Goal: Find contact information: Find contact information

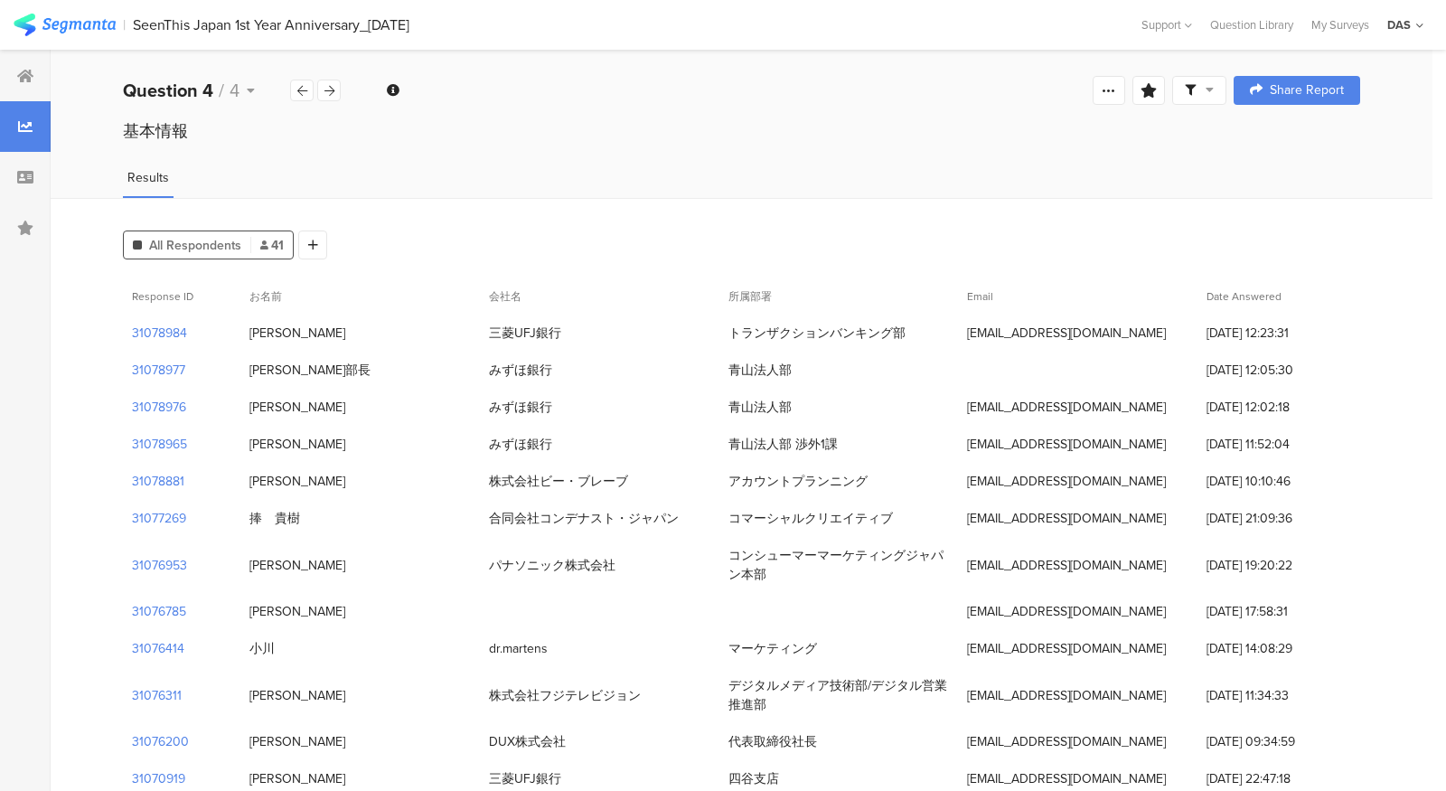
drag, startPoint x: 729, startPoint y: 330, endPoint x: 901, endPoint y: 328, distance: 171.7
click at [901, 328] on div "トランザクションバンキング部" at bounding box center [816, 333] width 177 height 19
copy div "トランザクションバンキング部"
drag, startPoint x: 240, startPoint y: 334, endPoint x: 329, endPoint y: 333, distance: 88.6
click at [329, 333] on div "[PERSON_NAME]" at bounding box center [359, 332] width 239 height 37
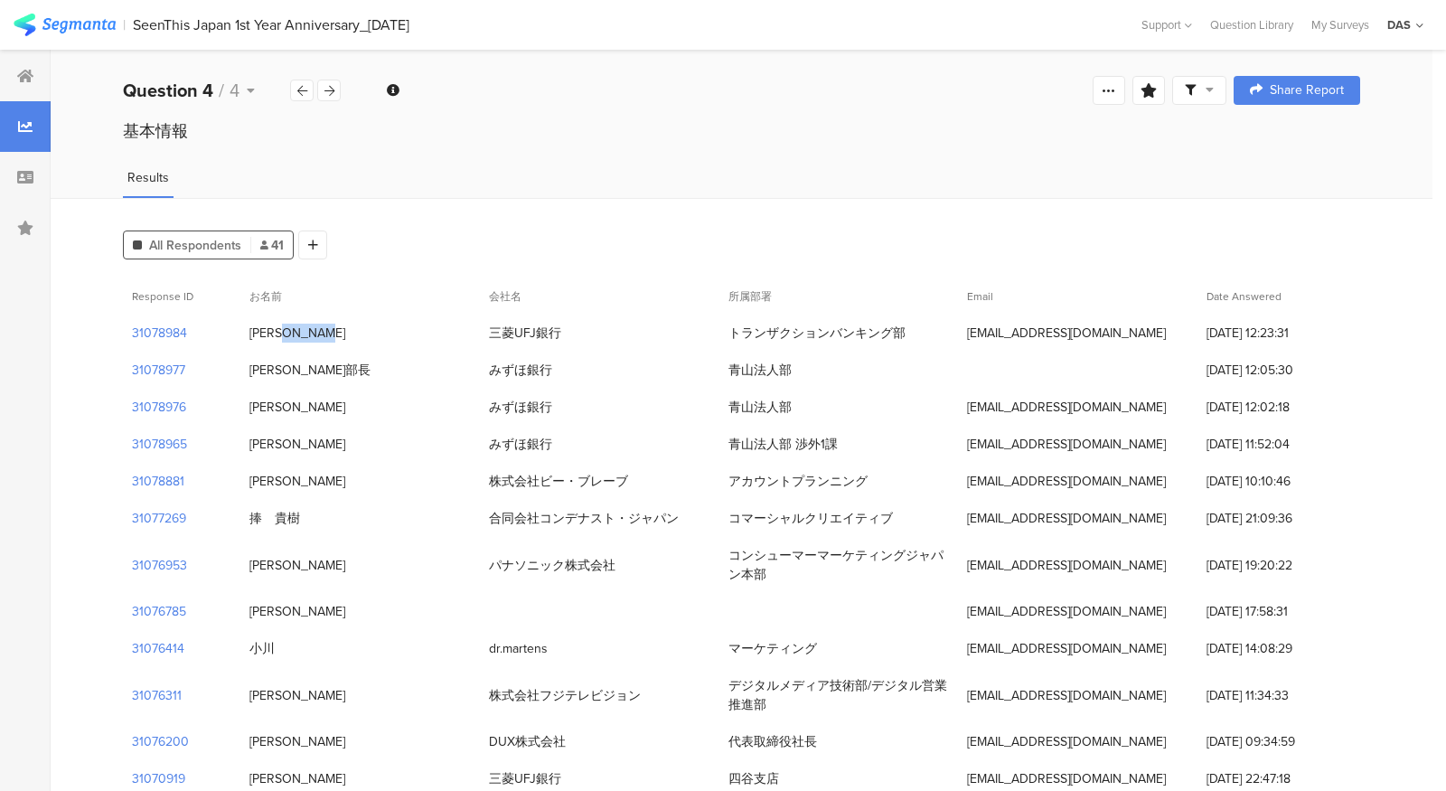
copy div "[PERSON_NAME]"
drag, startPoint x: 967, startPoint y: 333, endPoint x: 1119, endPoint y: 334, distance: 151.8
click at [1119, 334] on div "[EMAIL_ADDRESS][DOMAIN_NAME]" at bounding box center [1077, 332] width 239 height 37
copy div "[EMAIL_ADDRESS][DOMAIN_NAME]"
drag, startPoint x: 487, startPoint y: 486, endPoint x: 632, endPoint y: 492, distance: 144.7
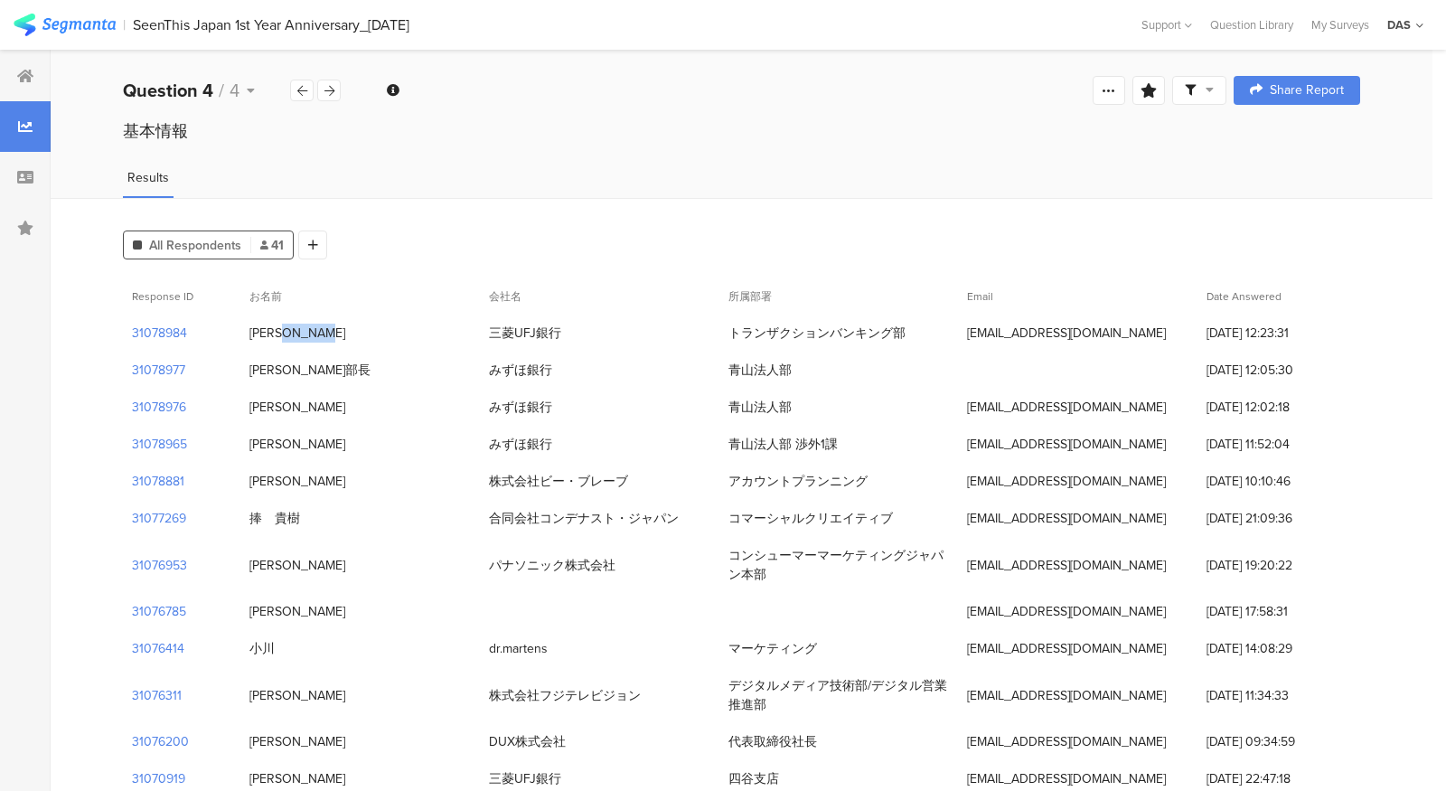
click at [632, 492] on div "株式会社ビー・ブレーブ" at bounding box center [599, 481] width 239 height 37
copy div "株式会社ビー・ブレーブ"
drag, startPoint x: 245, startPoint y: 480, endPoint x: 328, endPoint y: 480, distance: 83.1
click at [328, 480] on div "[PERSON_NAME]" at bounding box center [359, 481] width 239 height 37
copy div "[PERSON_NAME]"
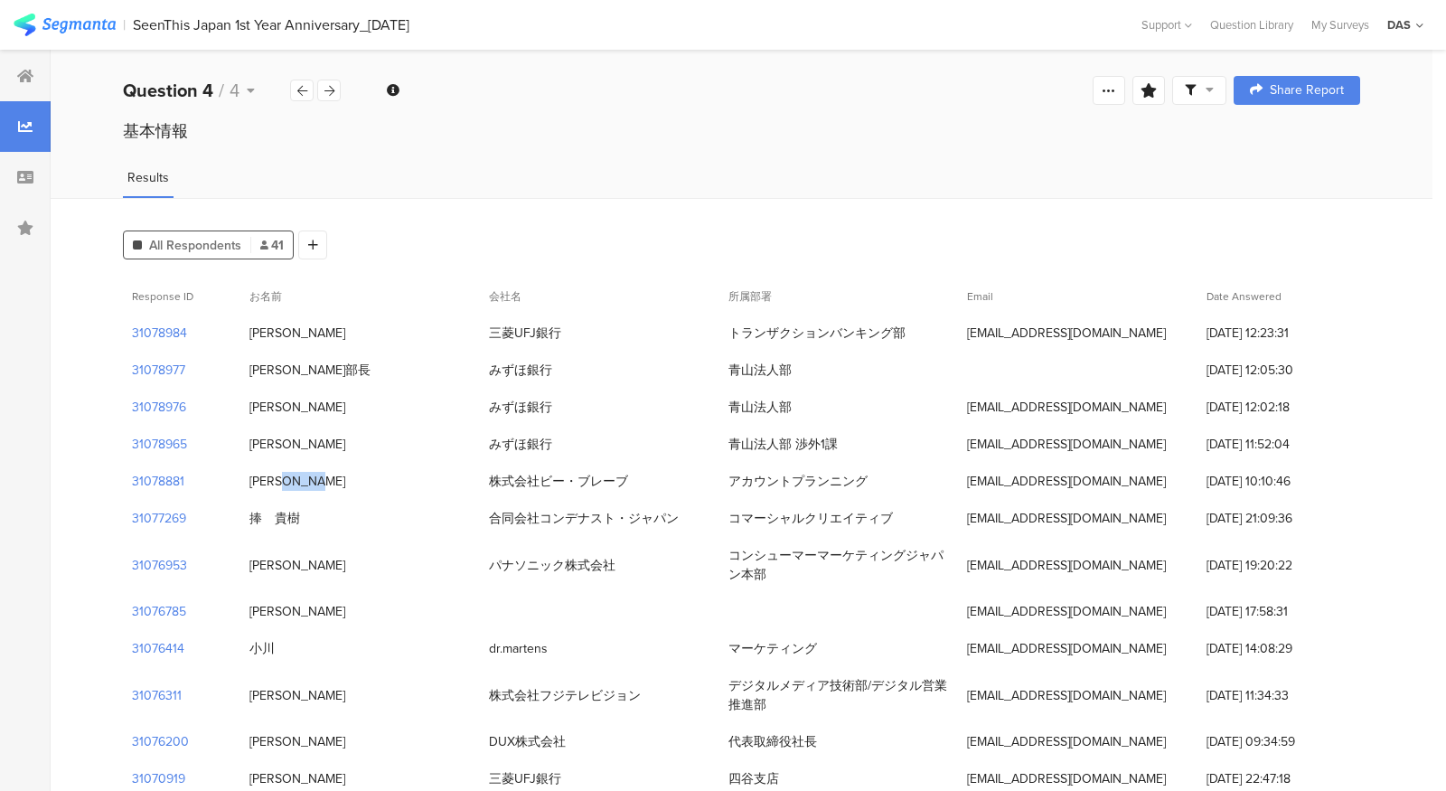
drag, startPoint x: 733, startPoint y: 489, endPoint x: 867, endPoint y: 489, distance: 133.7
click at [867, 489] on div "アカウントプランニング" at bounding box center [838, 481] width 239 height 37
copy div "アカウントプランニング"
drag, startPoint x: 968, startPoint y: 483, endPoint x: 1126, endPoint y: 483, distance: 158.1
click at [1126, 483] on div "[EMAIL_ADDRESS][DOMAIN_NAME]" at bounding box center [1077, 481] width 239 height 37
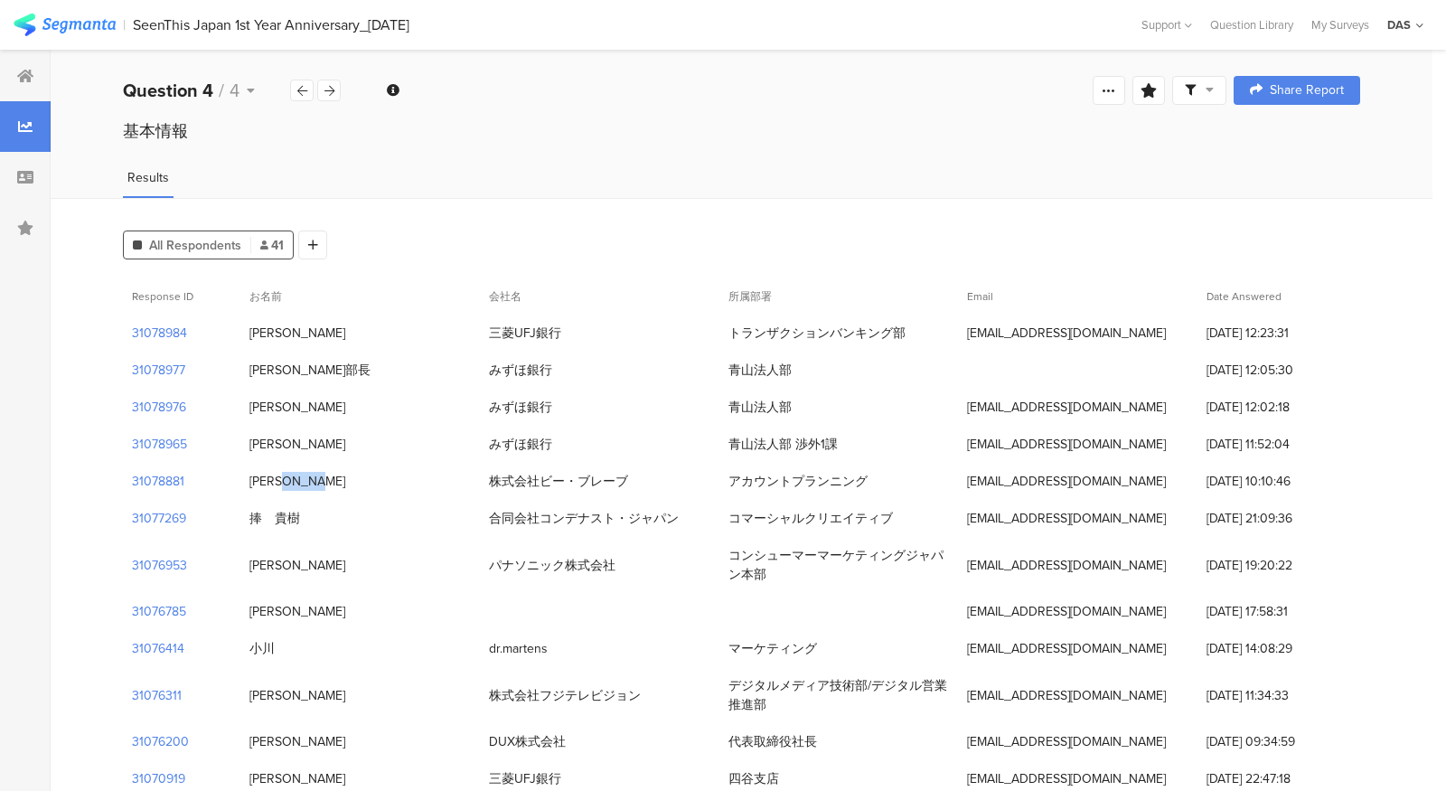
copy div "[EMAIL_ADDRESS][DOMAIN_NAME]"
